Goal: Check status: Check status

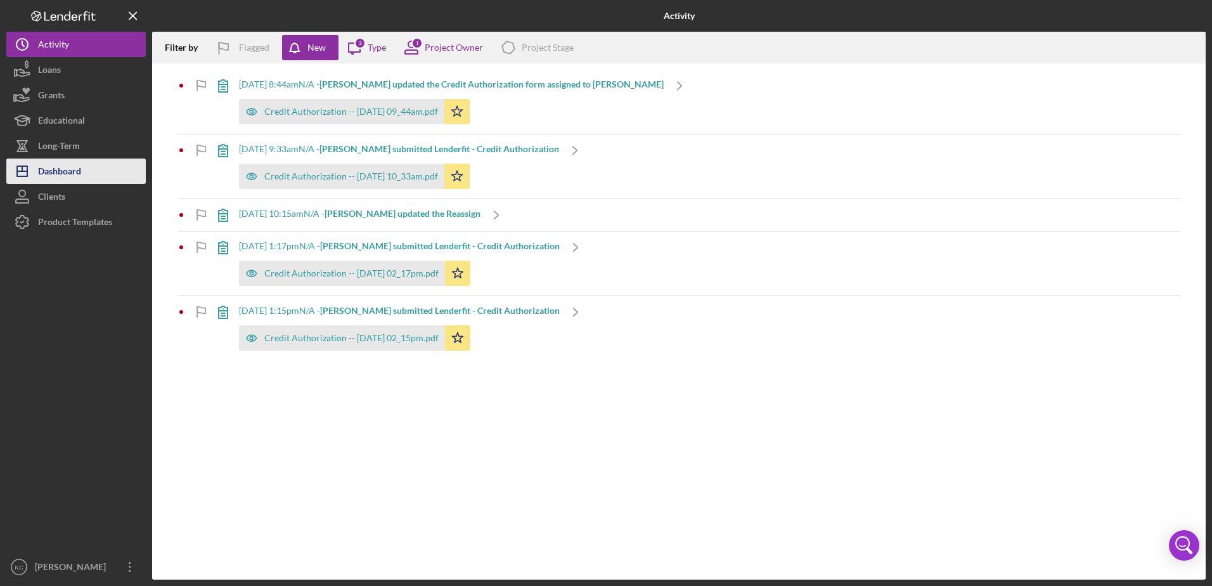
click at [63, 169] on div "Dashboard" at bounding box center [59, 172] width 43 height 29
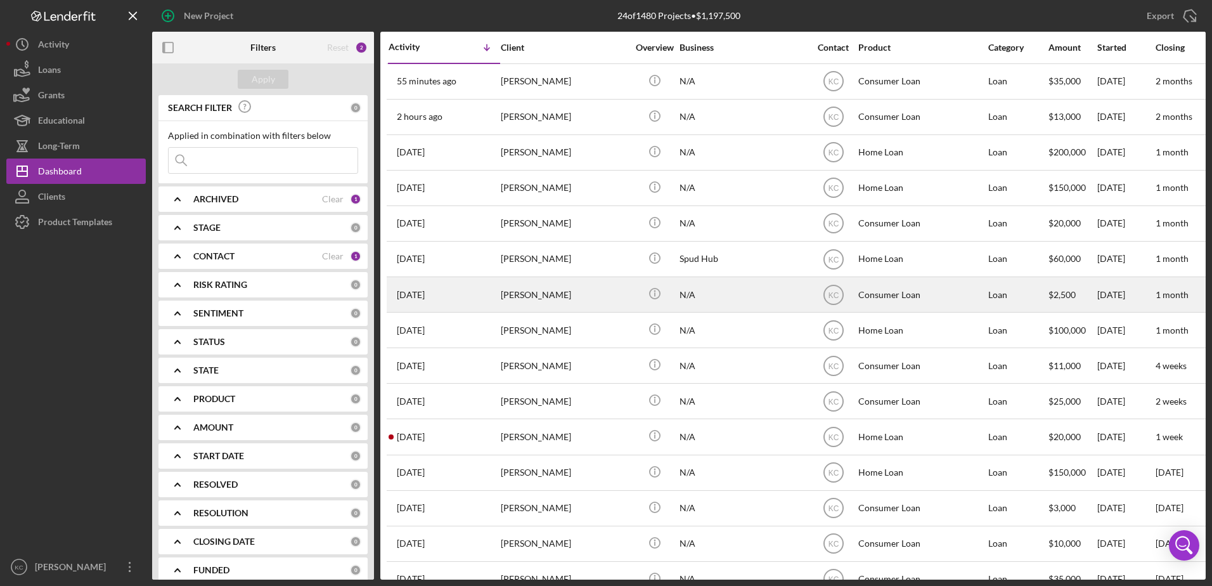
click at [721, 297] on div "N/A" at bounding box center [742, 295] width 127 height 34
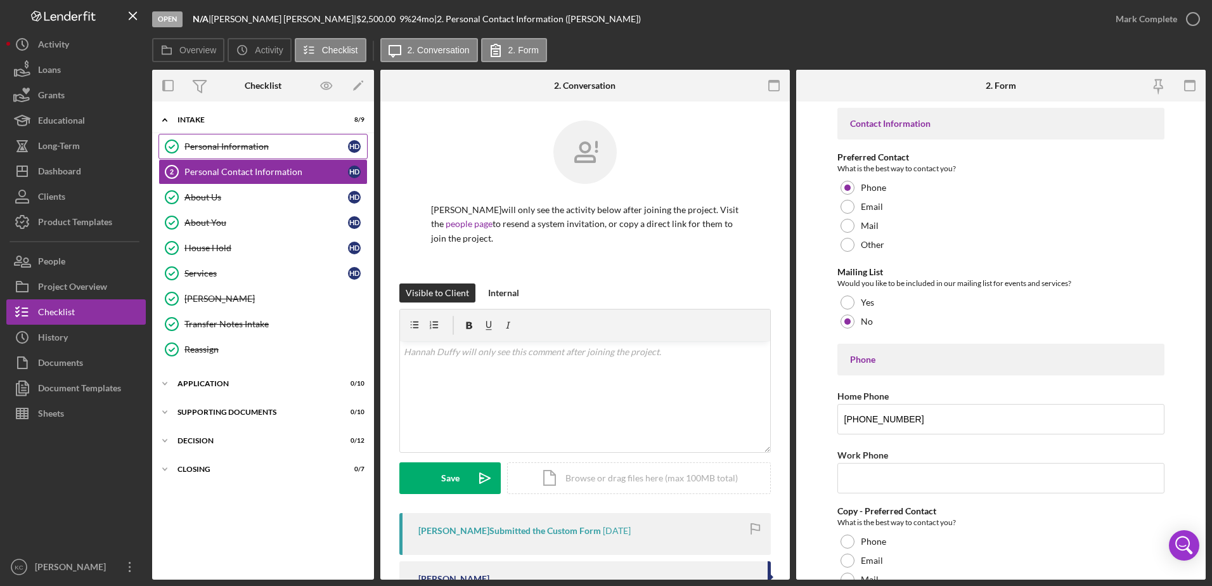
click at [231, 147] on div "Personal Information" at bounding box center [266, 146] width 164 height 10
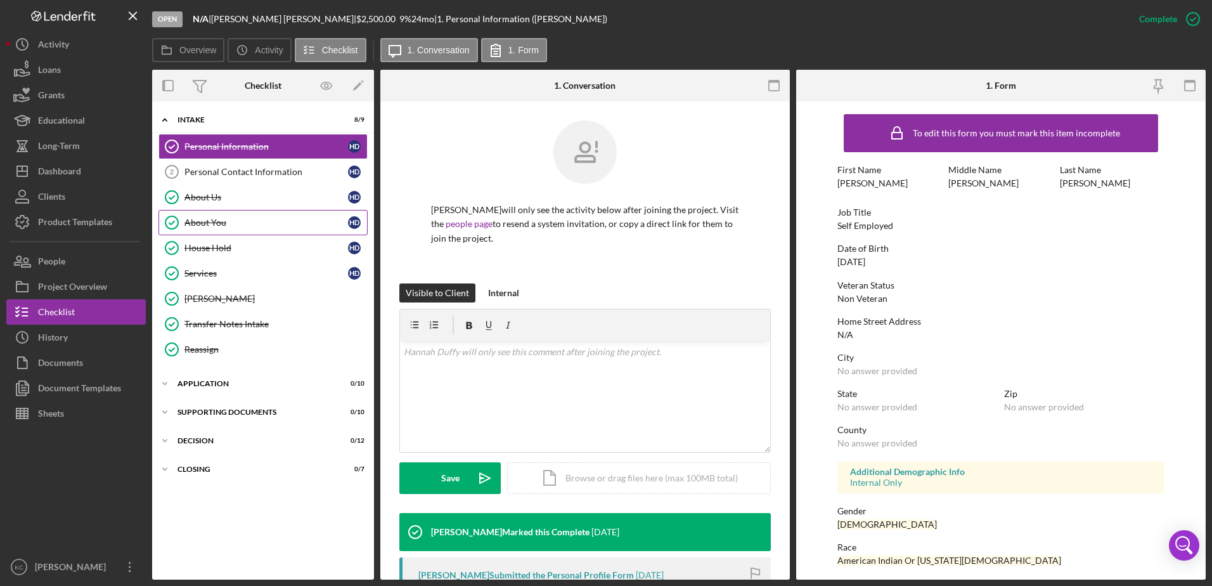
click at [214, 233] on link "About You About You H D" at bounding box center [262, 222] width 209 height 25
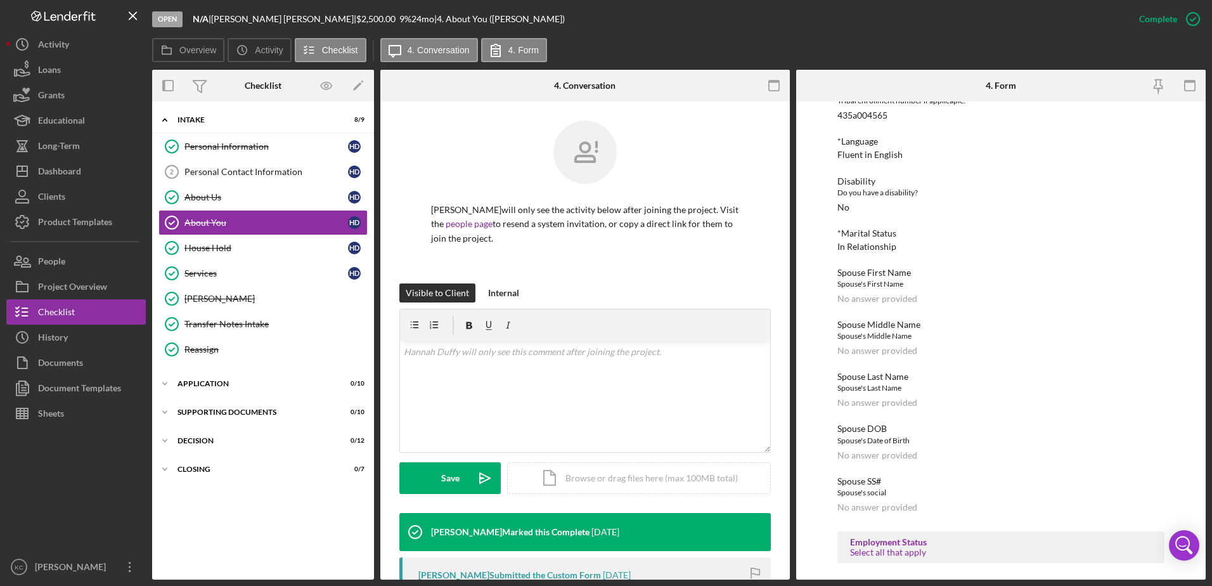
scroll to position [634, 0]
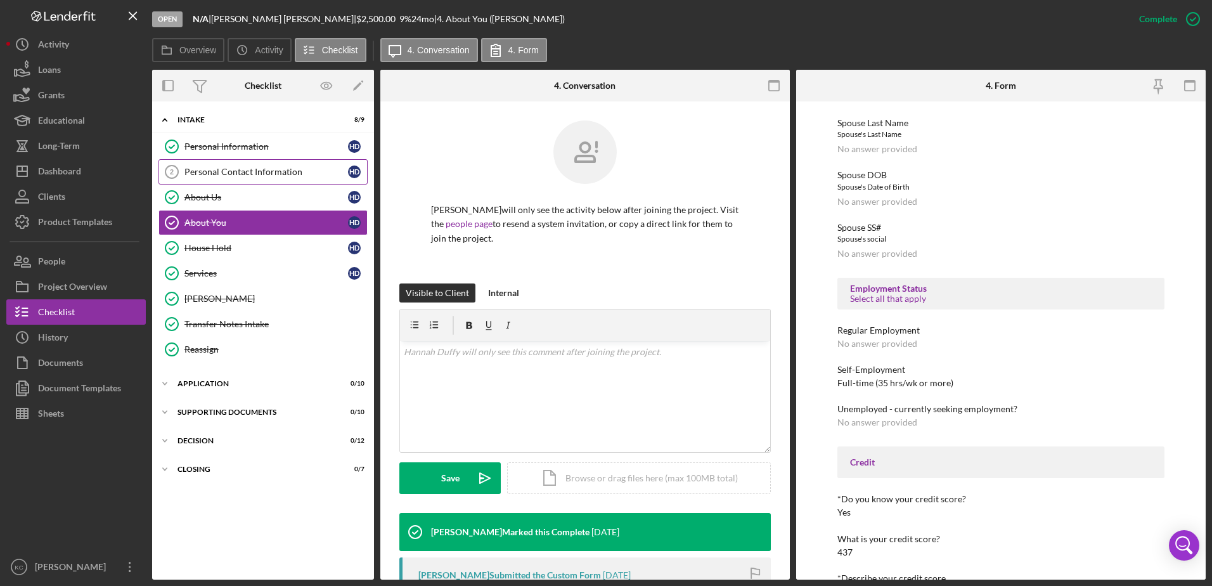
click at [264, 177] on div "Personal Contact Information" at bounding box center [266, 172] width 164 height 10
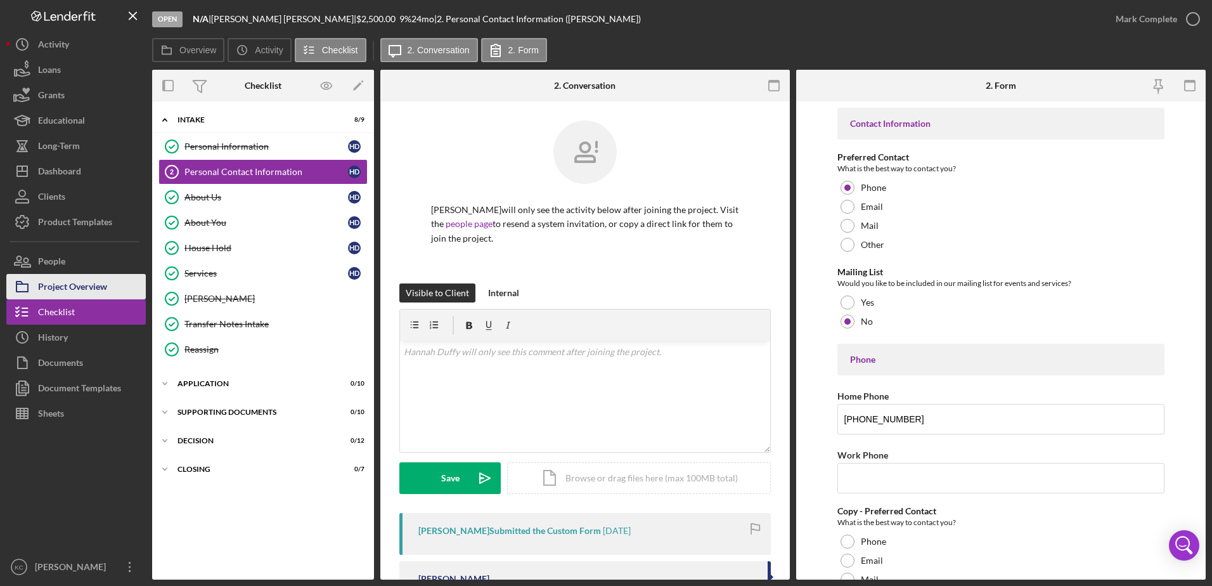
click at [53, 283] on div "Project Overview" at bounding box center [72, 288] width 69 height 29
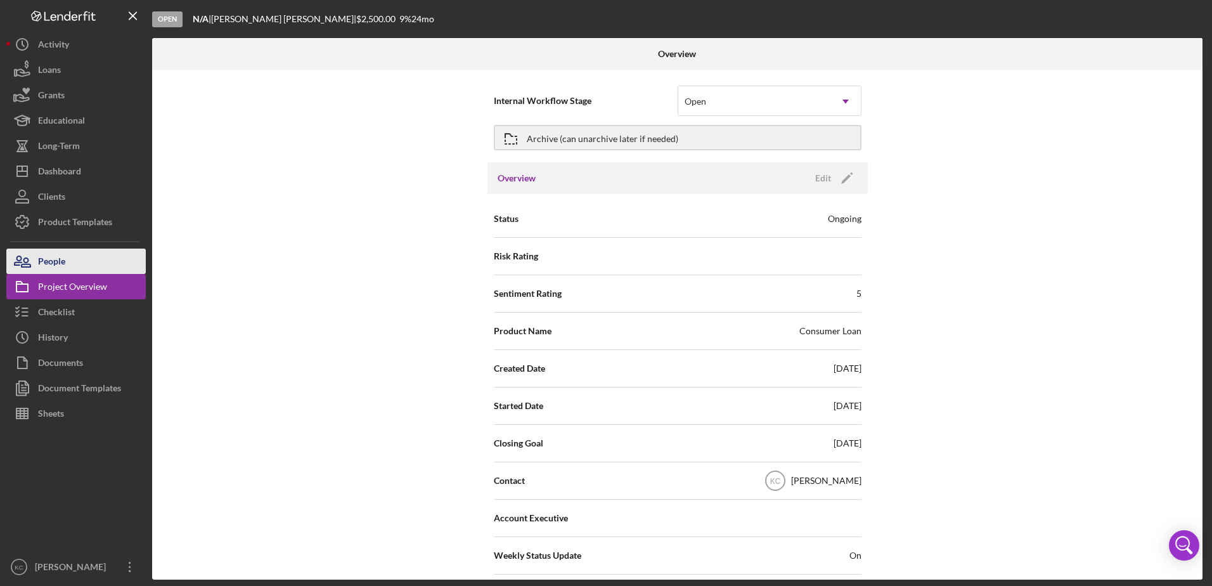
click at [65, 267] on div "People" at bounding box center [51, 262] width 27 height 29
